Goal: Obtain resource: Download file/media

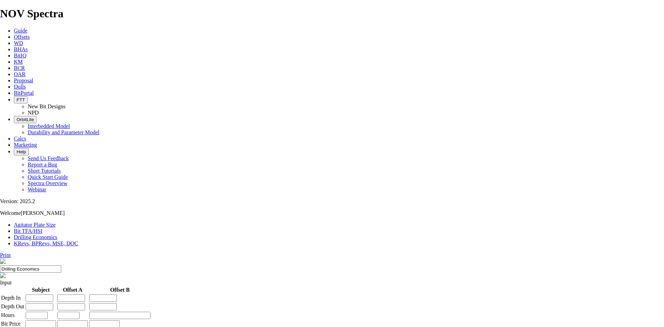
click at [30, 34] on link "Offsets" at bounding box center [22, 37] width 16 height 6
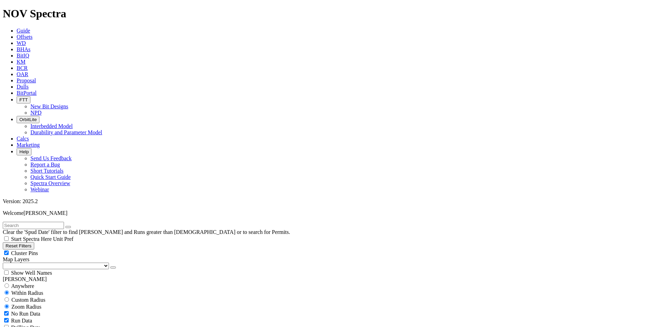
select select "7.875"
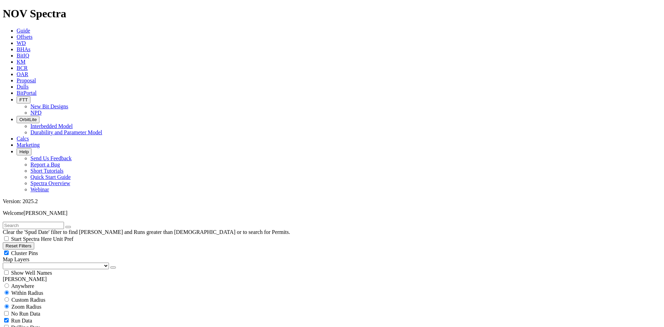
checkbox input "false"
select select "? number:7.875 ?"
